Goal: Check status: Check status

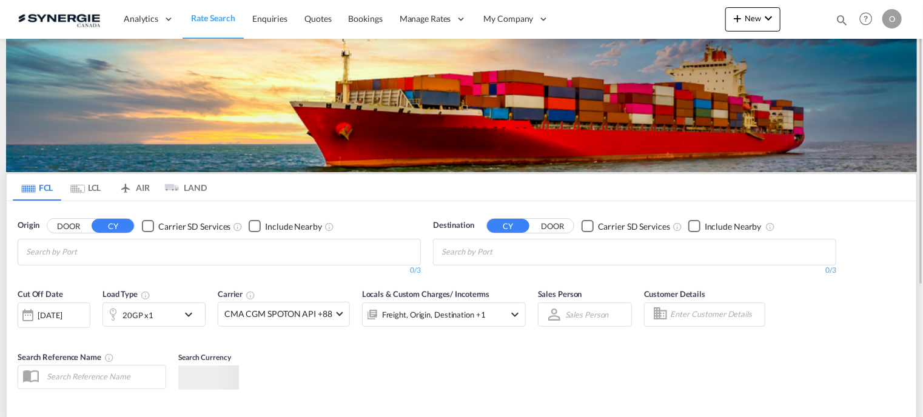
click at [837, 18] on md-icon "icon-magnify" at bounding box center [841, 19] width 13 height 13
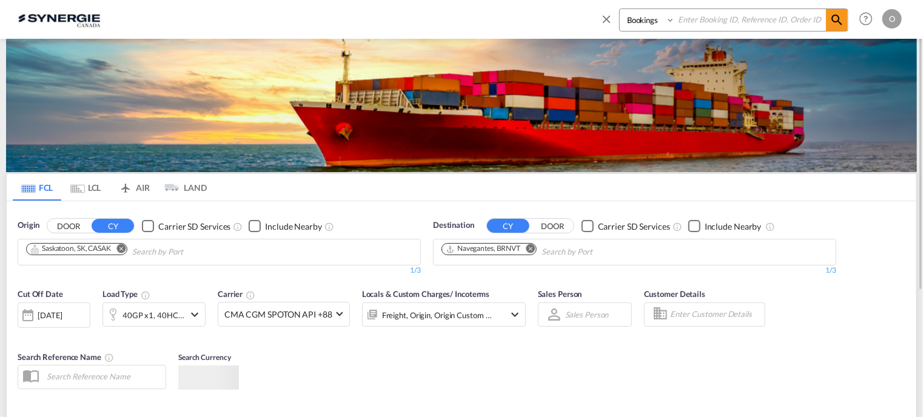
click at [753, 18] on input at bounding box center [750, 19] width 151 height 21
type input "syc002544"
click at [841, 21] on md-icon "icon-magnify" at bounding box center [836, 20] width 15 height 15
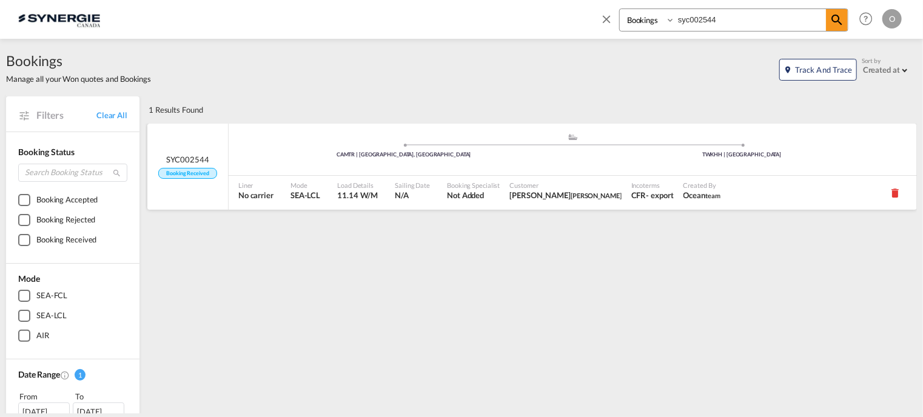
click at [390, 196] on div "Sailing Date N/A" at bounding box center [416, 193] width 52 height 34
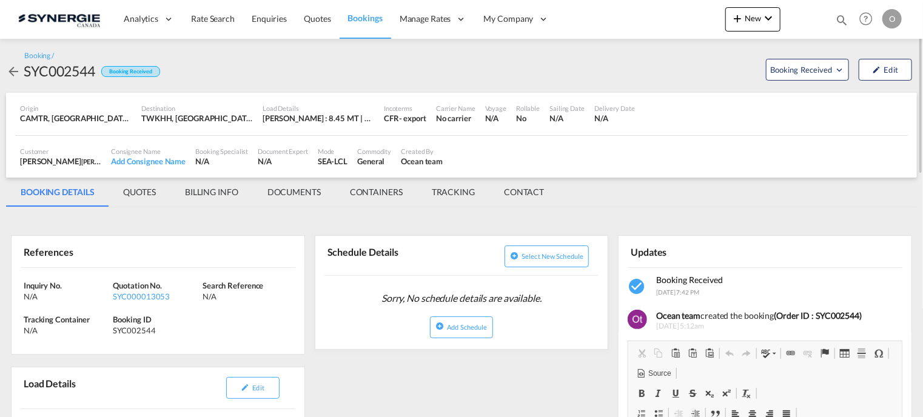
click at [210, 192] on md-tab-item "BILLING INFO" at bounding box center [211, 192] width 82 height 29
